Goal: Transaction & Acquisition: Purchase product/service

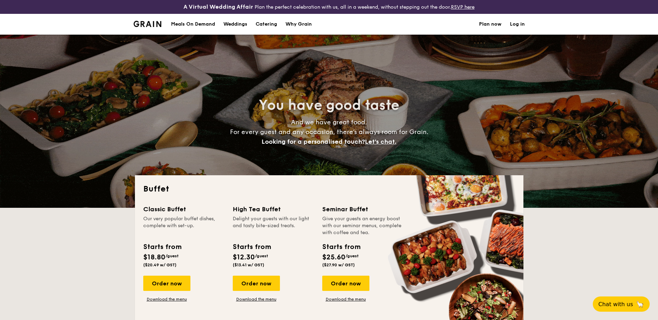
select select
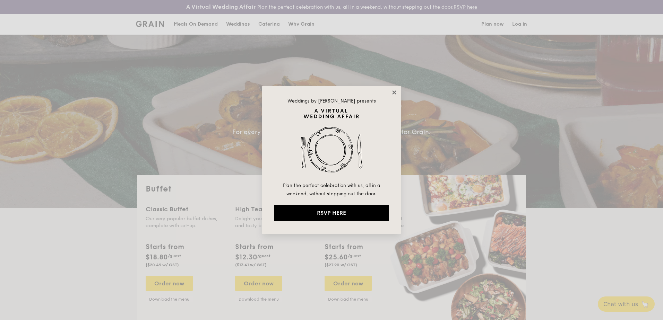
click at [395, 93] on icon at bounding box center [394, 92] width 6 height 6
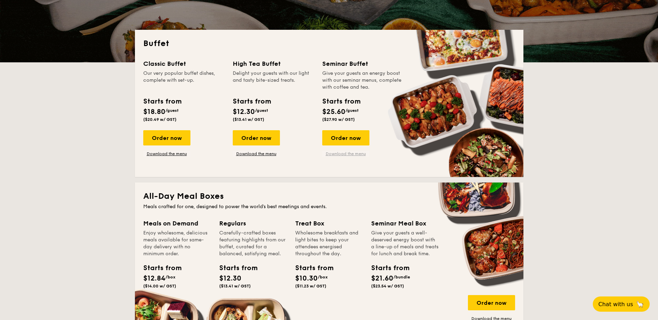
scroll to position [145, 0]
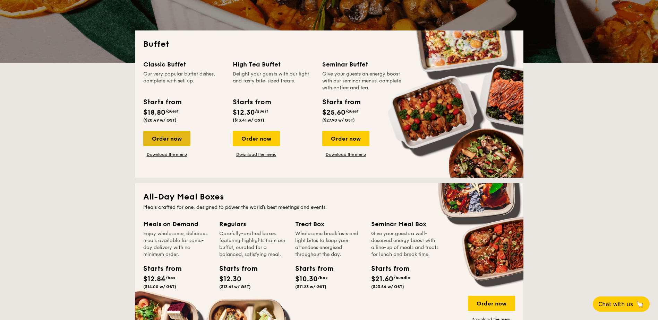
click at [168, 137] on div "Order now" at bounding box center [166, 138] width 47 height 15
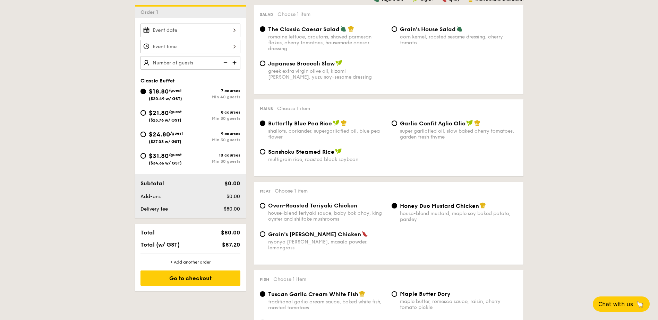
scroll to position [237, 0]
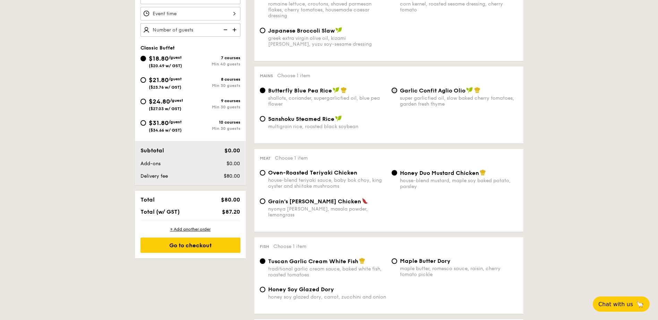
click at [393, 92] on input "Garlic Confit Aglio Olio super garlicfied oil, slow baked cherry tomatoes, gard…" at bounding box center [394, 91] width 6 height 6
radio input "true"
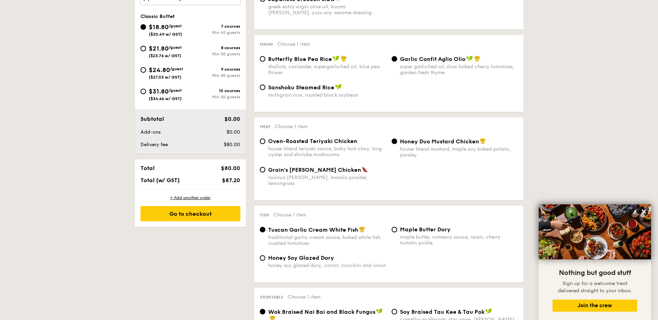
scroll to position [268, 0]
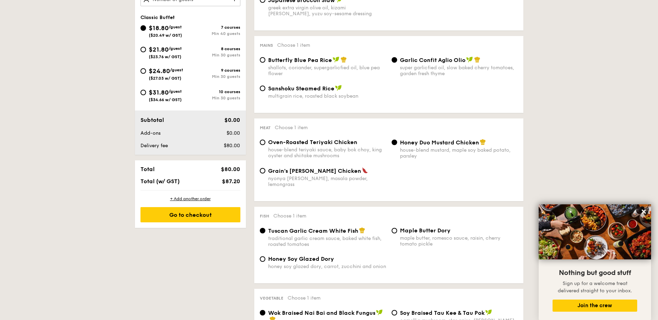
click at [161, 94] on span "$31.80" at bounding box center [159, 93] width 20 height 8
click at [146, 94] on input "$31.80 /guest ($34.66 w/ GST) 10 courses Min 30 guests" at bounding box center [143, 93] width 6 height 6
radio input "true"
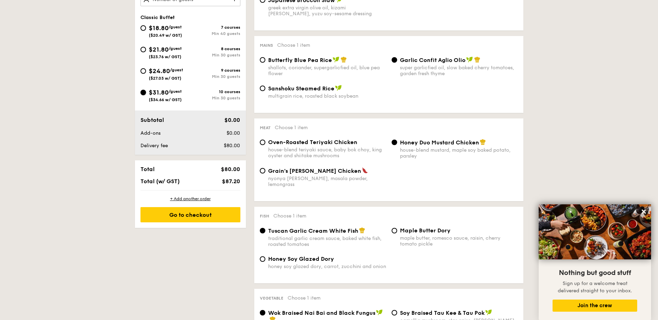
radio input "true"
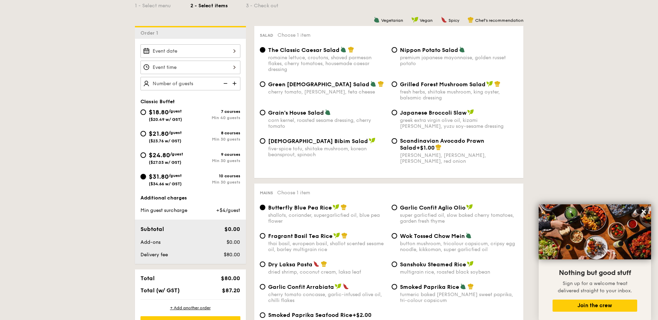
scroll to position [183, 0]
type input "30 guests"
click at [191, 67] on div at bounding box center [190, 68] width 100 height 14
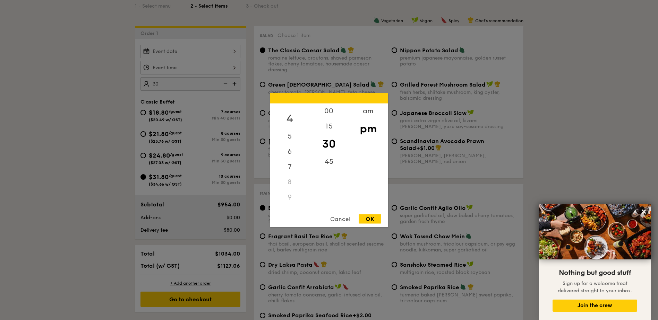
scroll to position [61, 0]
click at [293, 148] on div "6" at bounding box center [289, 149] width 39 height 20
click at [370, 217] on div "OK" at bounding box center [370, 219] width 23 height 9
type input "6:30PM"
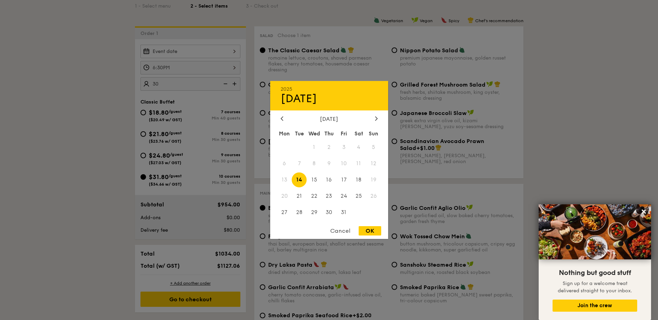
click at [193, 52] on div "2025 Oct [DATE] Tue Wed Thu Fri Sat Sun 1 2 3 4 5 6 7 8 9 10 11 12 13 14 15 16 …" at bounding box center [190, 52] width 100 height 14
click at [376, 123] on div "[DATE] Mon Tue Wed Thu Fri Sat Sun 1 2 3 4 5 6 7 8 9 10 11 12 13 14 15 16 17 18…" at bounding box center [329, 168] width 118 height 105
drag, startPoint x: 376, startPoint y: 123, endPoint x: 376, endPoint y: 118, distance: 5.2
click at [376, 118] on icon at bounding box center [376, 118] width 3 height 5
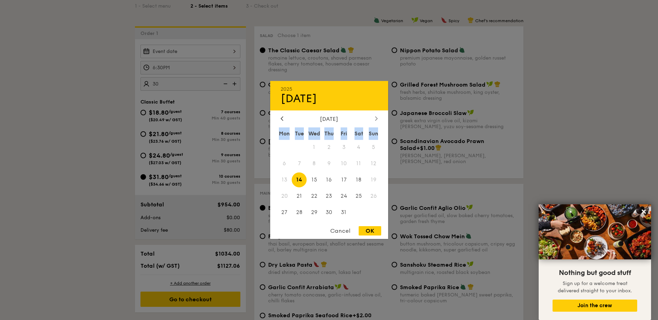
click at [376, 118] on icon at bounding box center [376, 118] width 3 height 5
click at [284, 181] on span "15" at bounding box center [284, 180] width 15 height 15
click at [374, 232] on div "OK" at bounding box center [370, 230] width 23 height 9
type input "[DATE]"
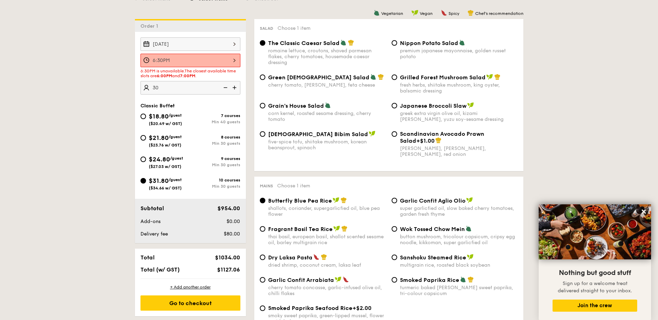
scroll to position [191, 0]
click at [167, 140] on span "$21.80" at bounding box center [159, 138] width 20 height 8
click at [146, 140] on input "$21.80 /guest ($23.76 w/ GST) 8 courses Min 30 guests" at bounding box center [143, 138] width 6 height 6
radio input "true"
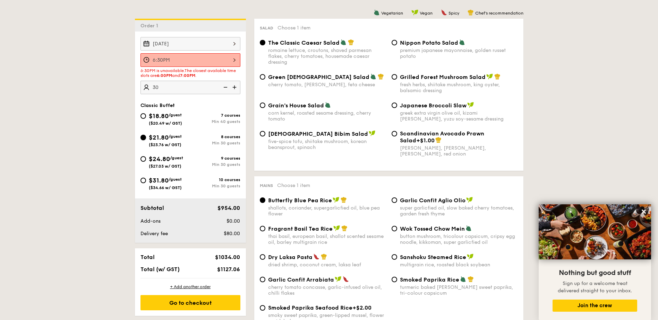
radio input "true"
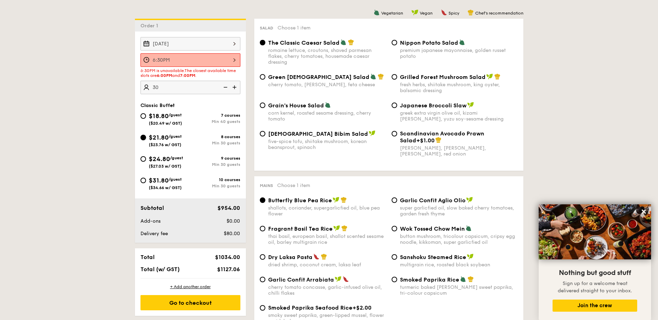
radio input "true"
click at [183, 62] on div "6:30PM" at bounding box center [190, 60] width 100 height 14
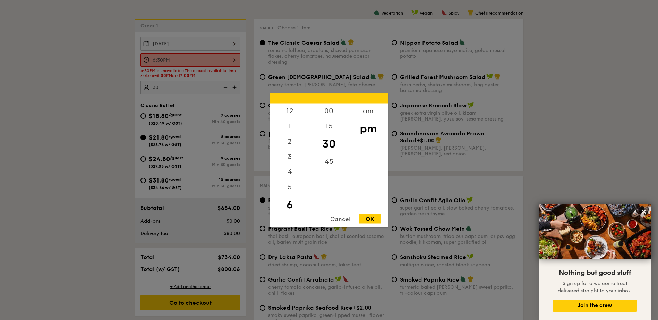
scroll to position [15, 0]
click at [327, 114] on div "00" at bounding box center [328, 114] width 39 height 20
click at [369, 222] on div "OK" at bounding box center [370, 219] width 23 height 9
type input "6:00PM"
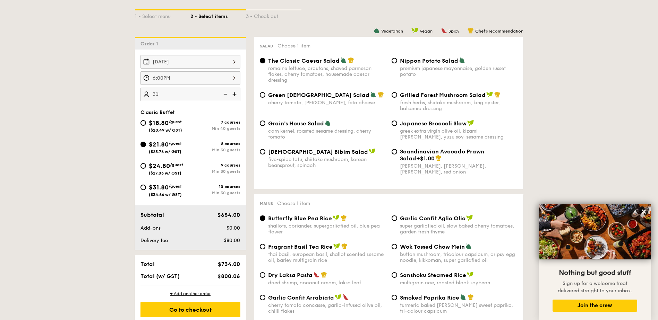
scroll to position [172, 0]
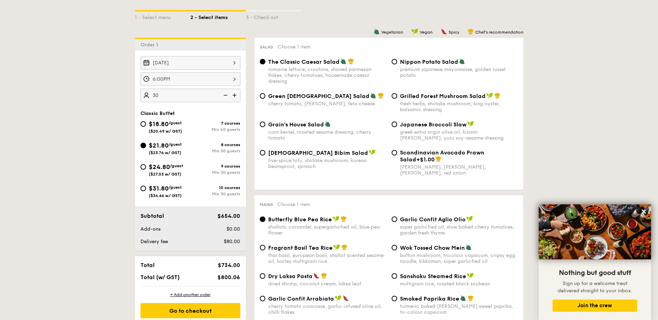
click at [432, 100] on div "Grilled Forest Mushroom Salad fresh herbs, shiitake mushroom, king oyster, bals…" at bounding box center [459, 103] width 118 height 20
click at [397, 99] on input "Grilled Forest Mushroom Salad fresh herbs, shiitake mushroom, king oyster, bals…" at bounding box center [394, 96] width 6 height 6
radio input "true"
click at [175, 130] on span "($20.49 w/ GST)" at bounding box center [165, 131] width 33 height 5
click at [146, 127] on input "$18.80 /guest ($20.49 w/ GST) 7 courses Min 40 guests" at bounding box center [143, 124] width 6 height 6
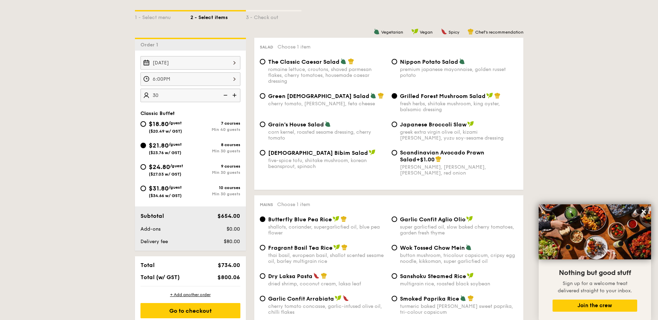
radio input "true"
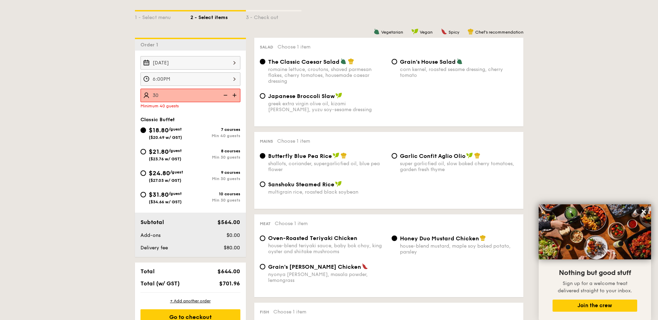
click at [176, 154] on div "$21.80 /guest ($23.76 w/ GST)" at bounding box center [165, 154] width 33 height 15
click at [146, 154] on input "$21.80 /guest ($23.76 w/ GST) 8 courses Min 30 guests" at bounding box center [143, 152] width 6 height 6
radio input "true"
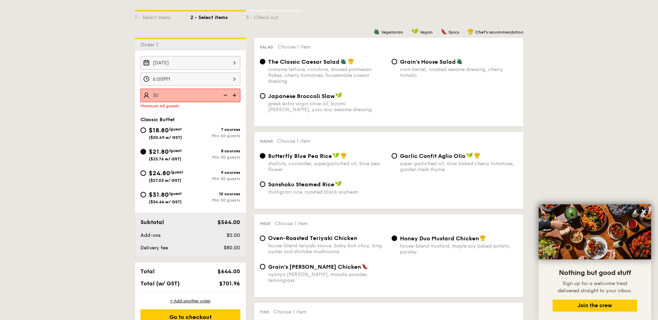
radio input "true"
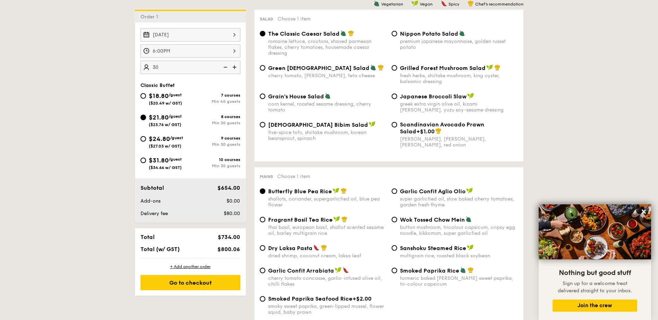
scroll to position [208, 0]
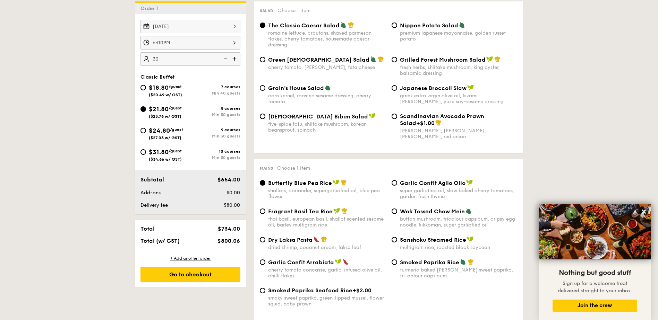
click at [434, 71] on div "fresh herbs, shiitake mushroom, king oyster, balsamic dressing" at bounding box center [459, 70] width 118 height 12
click at [397, 62] on input "Grilled Forest Mushroom Salad fresh herbs, shiitake mushroom, king oyster, bals…" at bounding box center [394, 60] width 6 height 6
radio input "true"
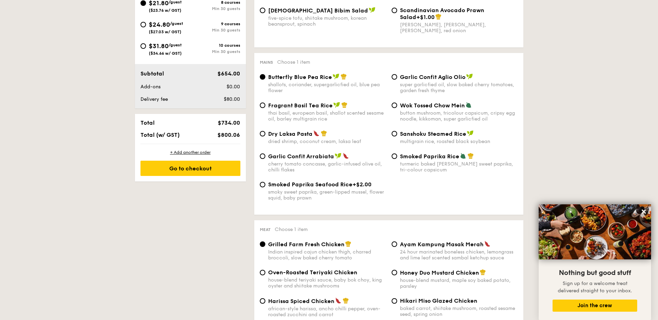
scroll to position [330, 0]
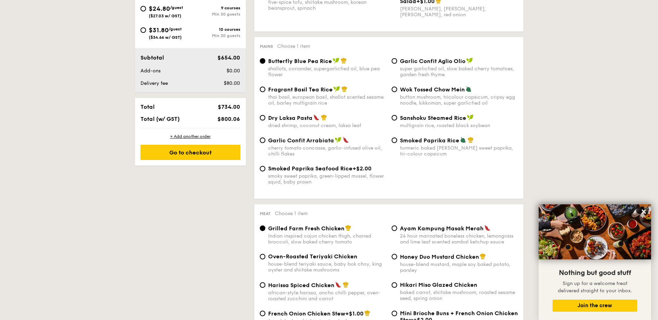
click at [415, 72] on div "super garlicfied oil, slow baked cherry tomatoes, garden fresh thyme" at bounding box center [459, 72] width 118 height 12
click at [397, 64] on input "Garlic Confit Aglio Olio super garlicfied oil, slow baked cherry tomatoes, gard…" at bounding box center [394, 61] width 6 height 6
radio input "true"
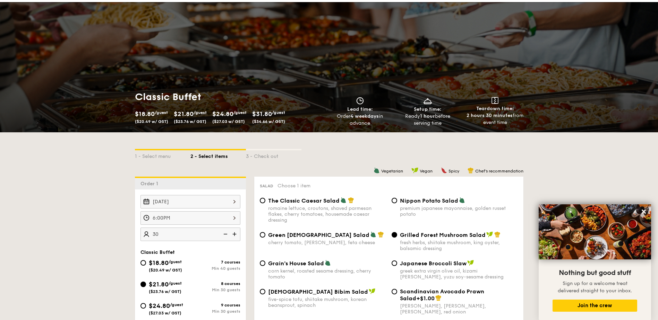
scroll to position [0, 0]
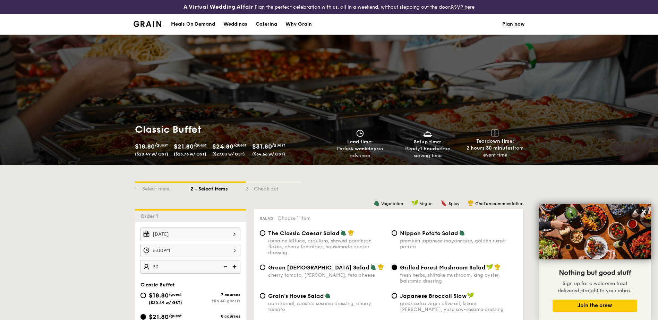
click at [272, 25] on div "Catering" at bounding box center [266, 24] width 21 height 21
select select
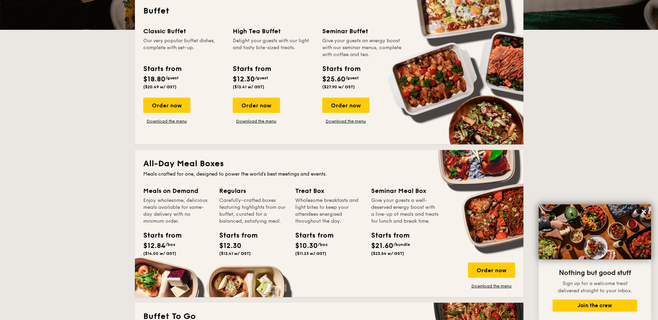
scroll to position [178, 0]
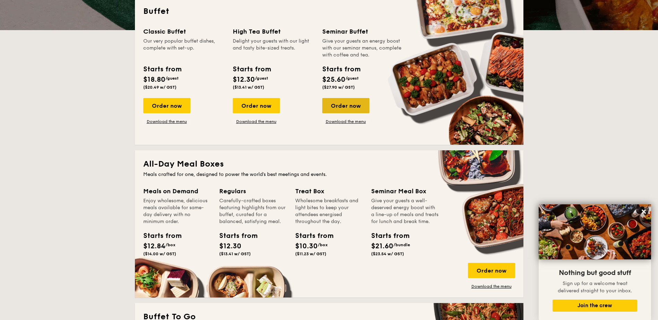
click at [354, 103] on div "Order now" at bounding box center [345, 105] width 47 height 15
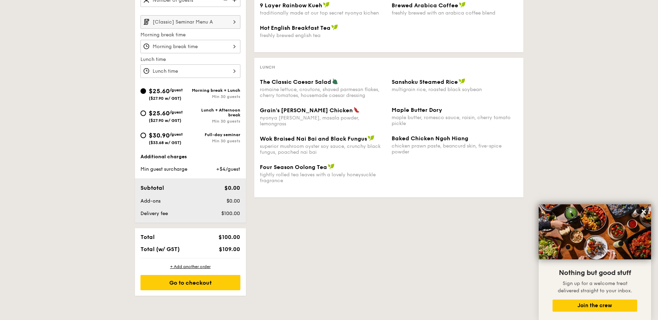
scroll to position [224, 0]
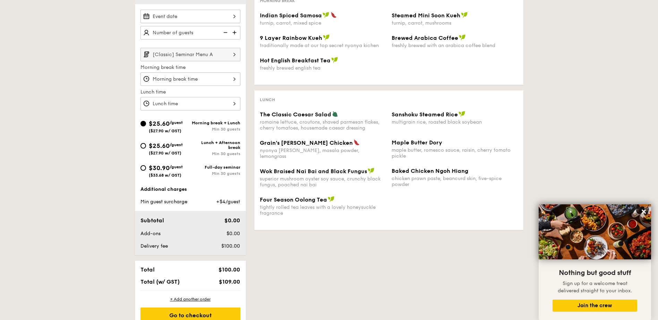
select select
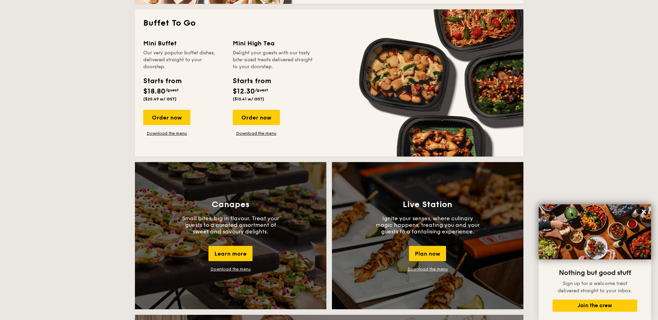
scroll to position [472, 0]
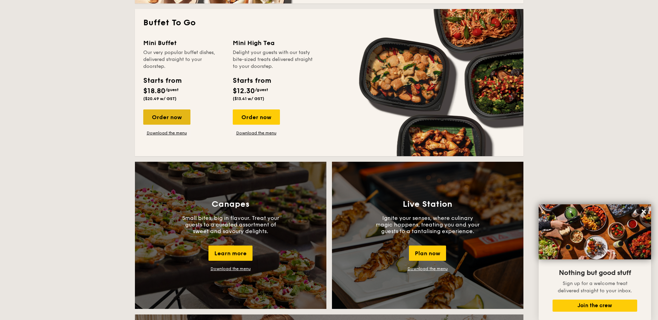
click at [163, 116] on div "Order now" at bounding box center [166, 117] width 47 height 15
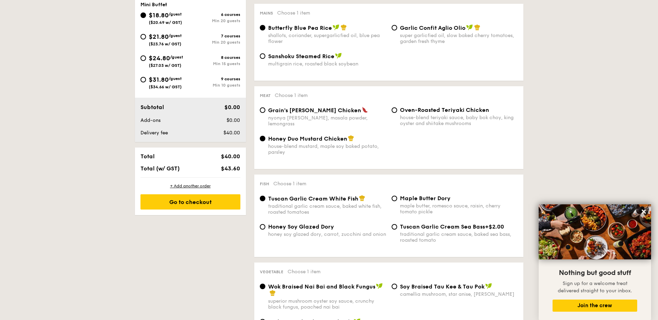
scroll to position [299, 0]
click at [184, 83] on div "$31.80 /guest ($34.66 w/ GST)" at bounding box center [165, 83] width 50 height 15
click at [146, 83] on input "$31.80 /guest ($34.66 w/ GST) 9 courses Min 10 guests" at bounding box center [143, 81] width 6 height 6
radio input "true"
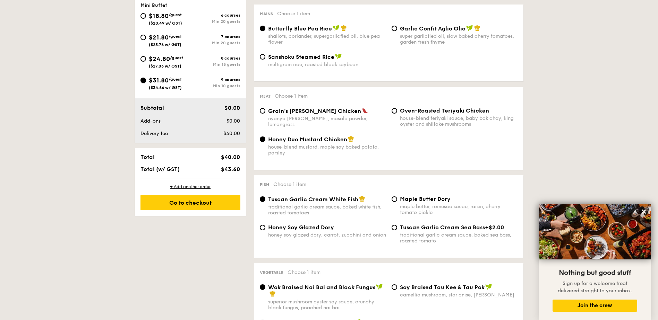
radio input "true"
radio input "false"
radio input "true"
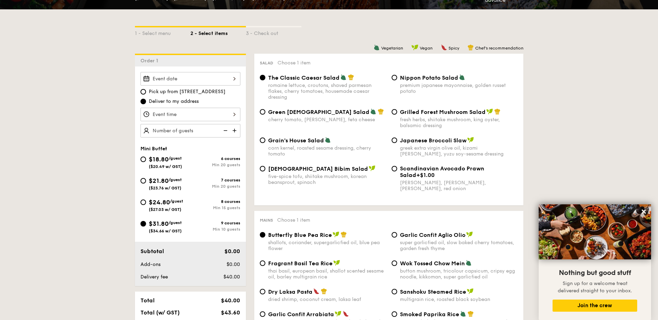
scroll to position [140, 0]
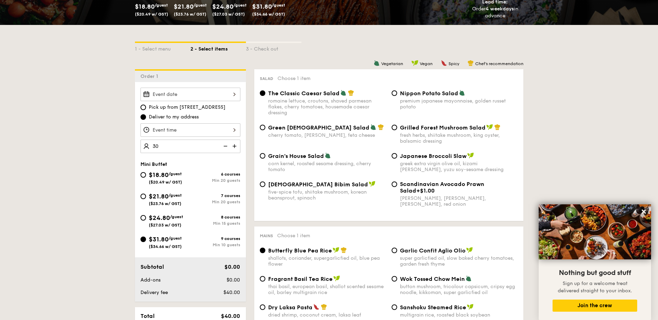
type input "30 guests"
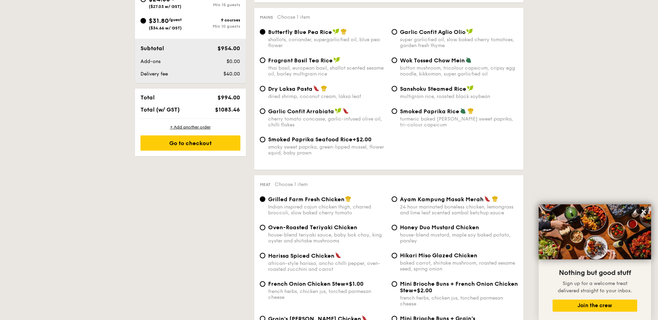
scroll to position [360, 0]
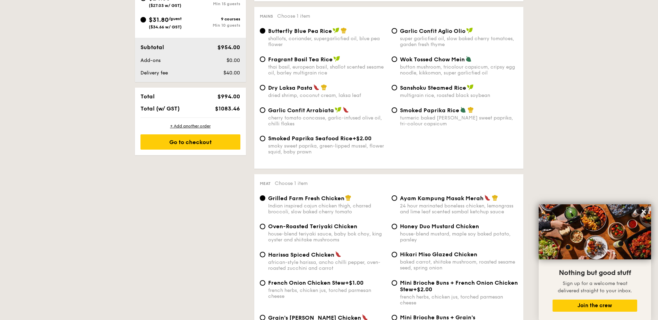
click at [428, 35] on div "Garlic Confit Aglio Olio super garlicfied oil, slow baked cherry tomatoes, gard…" at bounding box center [459, 37] width 118 height 20
click at [397, 34] on input "Garlic Confit Aglio Olio super garlicfied oil, slow baked cherry tomatoes, gard…" at bounding box center [394, 31] width 6 height 6
radio input "true"
select select
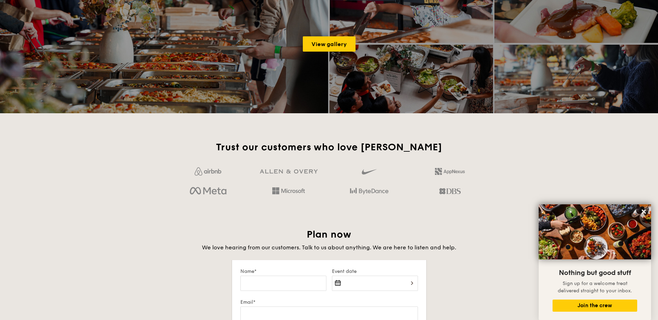
scroll to position [1091, 0]
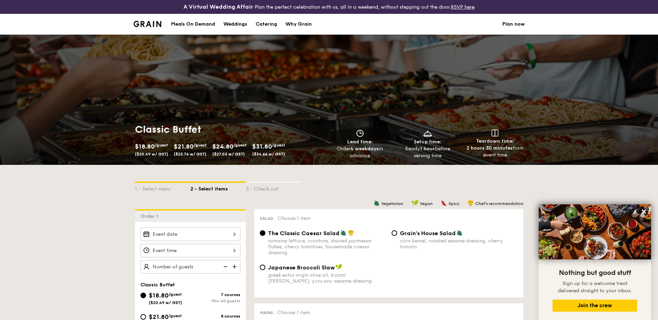
click at [269, 26] on div "Catering" at bounding box center [266, 24] width 21 height 21
select select
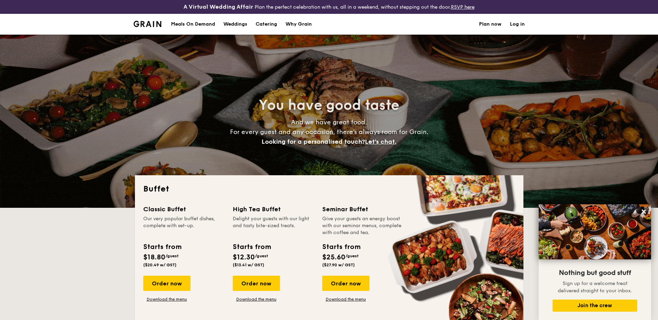
scroll to position [110, 0]
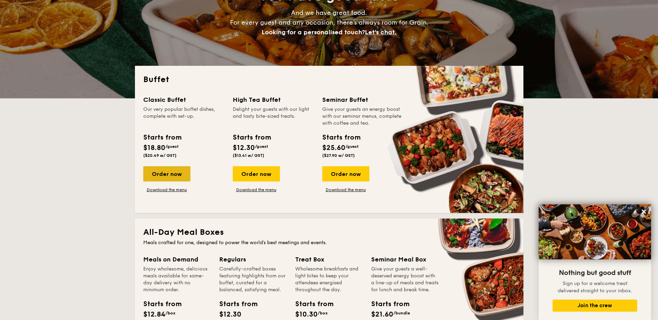
click at [171, 170] on div "Order now" at bounding box center [166, 173] width 47 height 15
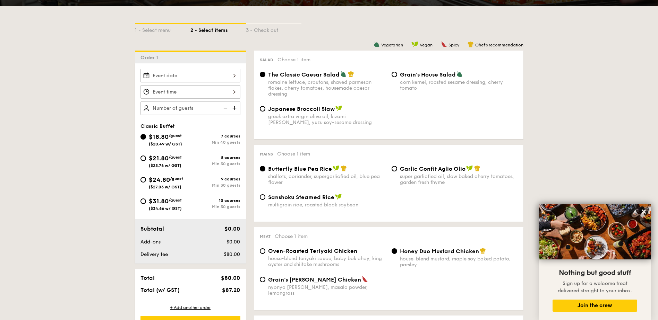
scroll to position [163, 0]
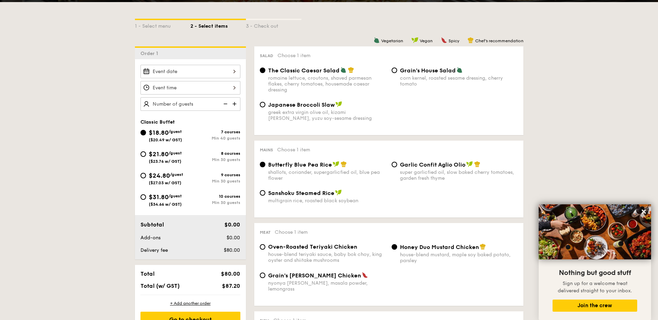
click at [216, 201] on div "Min 30 guests" at bounding box center [215, 202] width 50 height 5
click at [146, 200] on input "$31.80 /guest ($34.66 w/ GST) 10 courses Min 30 guests" at bounding box center [143, 198] width 6 height 6
radio input "true"
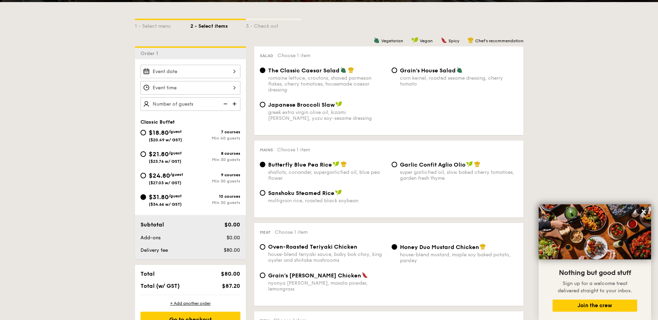
radio input "true"
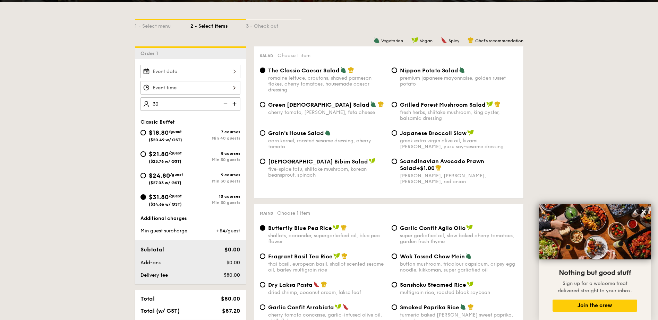
type input "30 guests"
click at [186, 70] on div at bounding box center [190, 72] width 100 height 14
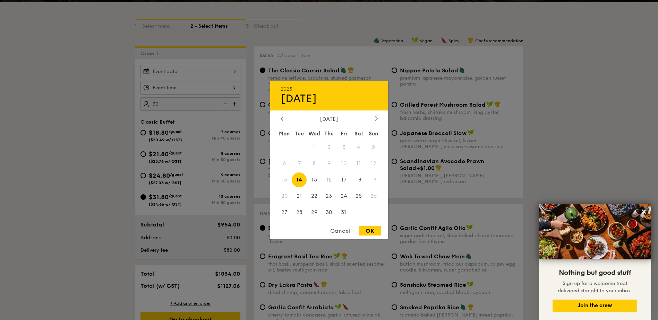
click at [376, 117] on icon at bounding box center [376, 118] width 3 height 5
click at [284, 180] on span "15" at bounding box center [284, 180] width 15 height 15
click at [370, 231] on div "OK" at bounding box center [370, 230] width 23 height 9
type input "[DATE]"
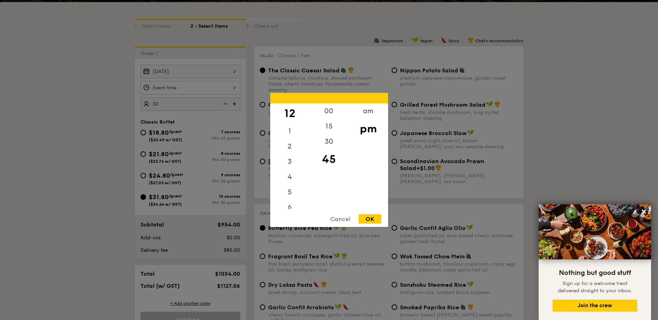
click at [181, 85] on div "12 1 2 3 4 5 6 7 8 9 10 11 00 15 30 45 am pm Cancel OK" at bounding box center [190, 88] width 100 height 14
click at [291, 207] on div "6" at bounding box center [289, 210] width 39 height 20
click at [334, 109] on div "00" at bounding box center [328, 114] width 39 height 20
click at [373, 220] on div "OK" at bounding box center [370, 219] width 23 height 9
type input "6:00PM"
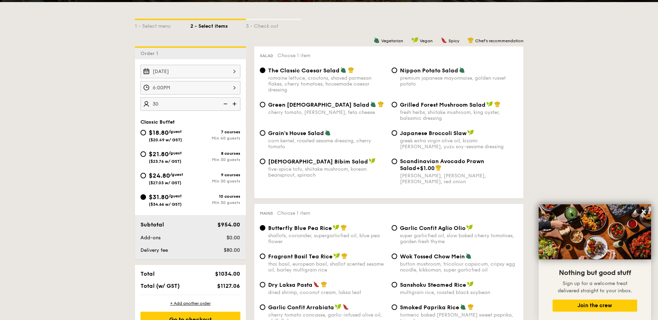
click at [456, 114] on div "fresh herbs, shiitake mushroom, king oyster, balsamic dressing" at bounding box center [459, 116] width 118 height 12
click at [397, 107] on input "Grilled Forest Mushroom Salad fresh herbs, shiitake mushroom, king oyster, bals…" at bounding box center [394, 105] width 6 height 6
radio input "true"
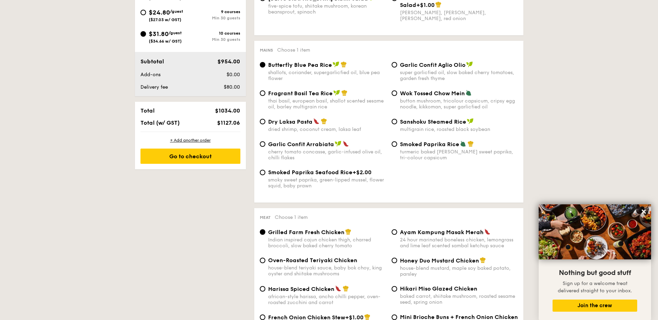
scroll to position [327, 0]
click at [420, 76] on div "super garlicfied oil, slow baked cherry tomatoes, garden fresh thyme" at bounding box center [459, 75] width 118 height 12
click at [397, 67] on input "Garlic Confit Aglio Olio super garlicfied oil, slow baked cherry tomatoes, gard…" at bounding box center [394, 64] width 6 height 6
radio input "true"
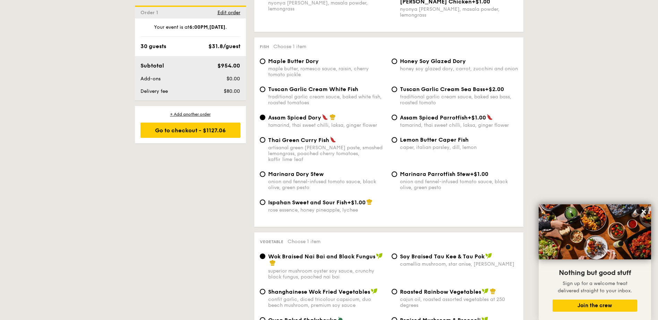
scroll to position [683, 0]
click at [283, 94] on div "traditional garlic cream sauce, baked white fish, roasted tomatoes" at bounding box center [327, 100] width 118 height 12
click at [265, 92] on input "Tuscan Garlic Cream White Fish traditional garlic cream sauce, baked white fish…" at bounding box center [263, 90] width 6 height 6
radio input "true"
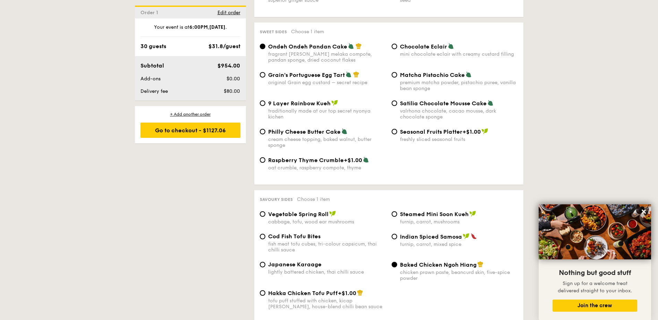
scroll to position [1065, 0]
